Goal: Information Seeking & Learning: Stay updated

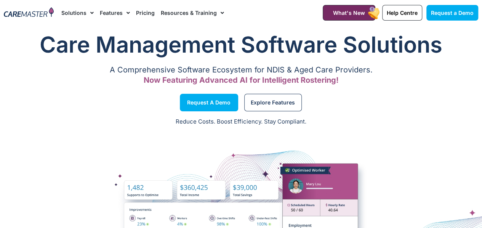
click at [43, 14] on img at bounding box center [29, 12] width 50 height 11
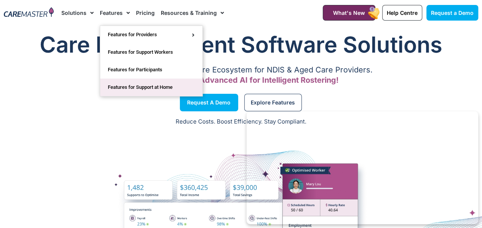
click at [128, 84] on link "Features for Support at Home" at bounding box center [151, 88] width 102 height 18
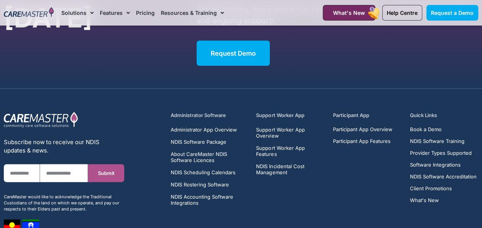
scroll to position [2229, 0]
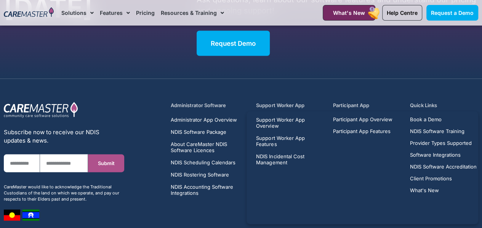
click at [142, 88] on section "Subscribe now to receive our NDIS updates & news. First Name Email Submit CareM…" at bounding box center [241, 159] width 482 height 161
click at [207, 104] on h5 "Administrator Software" at bounding box center [208, 105] width 77 height 7
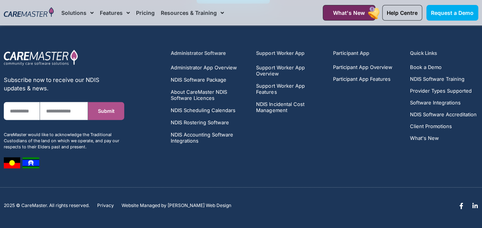
scroll to position [2281, 0]
click at [429, 53] on h5 "Quick Links" at bounding box center [444, 53] width 68 height 7
click at [425, 137] on span "What's New" at bounding box center [424, 138] width 29 height 6
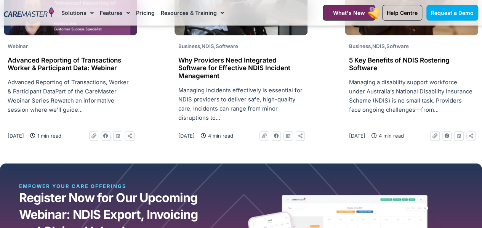
scroll to position [683, 0]
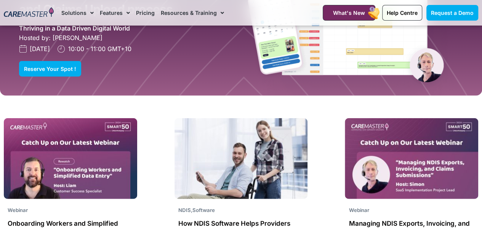
click at [170, 120] on div "Webinar Advanced Reporting of Transactions Worker & Participant Data: Webinar A…" at bounding box center [241, 117] width 482 height 776
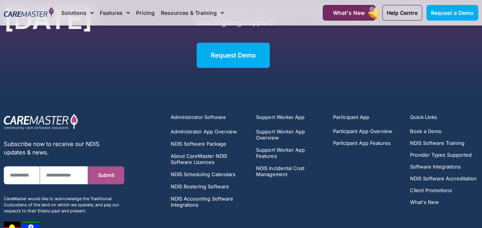
scroll to position [1585, 0]
